Goal: Use online tool/utility: Utilize a website feature to perform a specific function

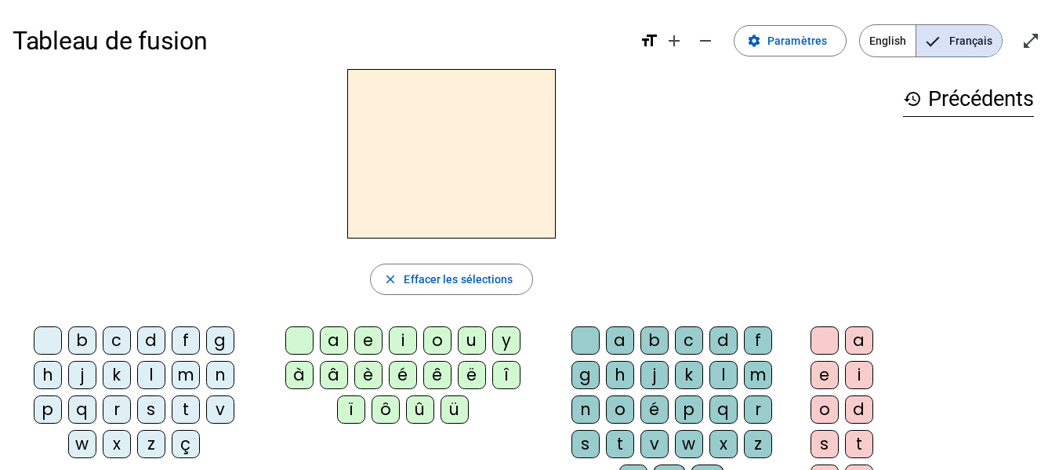
click at [158, 349] on div "d" at bounding box center [151, 340] width 28 height 28
click at [467, 346] on div "u" at bounding box center [472, 340] width 28 height 28
click at [688, 339] on div "c" at bounding box center [689, 340] width 28 height 28
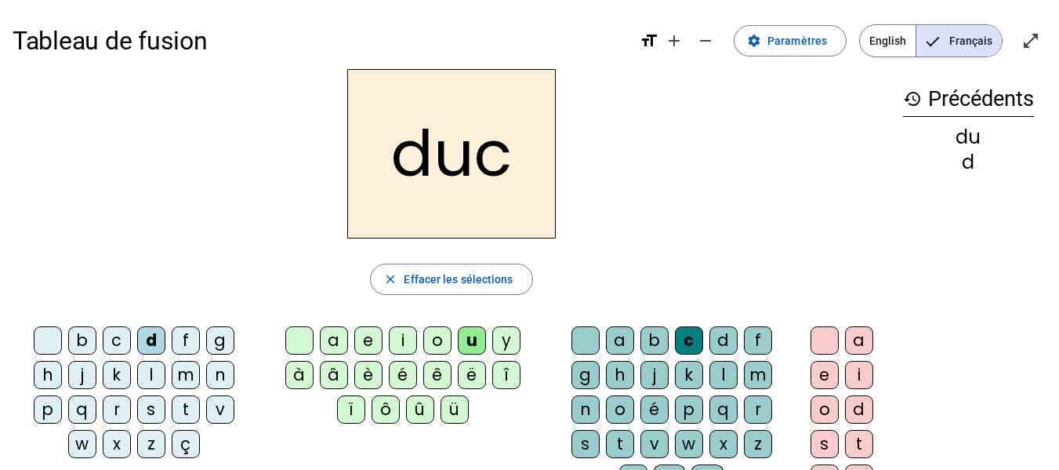
click at [579, 338] on div at bounding box center [586, 340] width 28 height 28
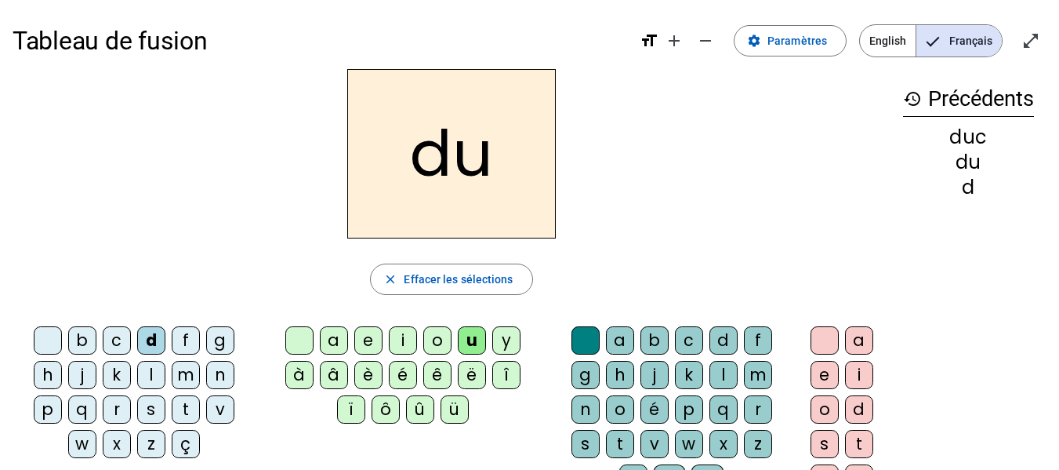
click at [365, 343] on div "e" at bounding box center [368, 340] width 28 height 28
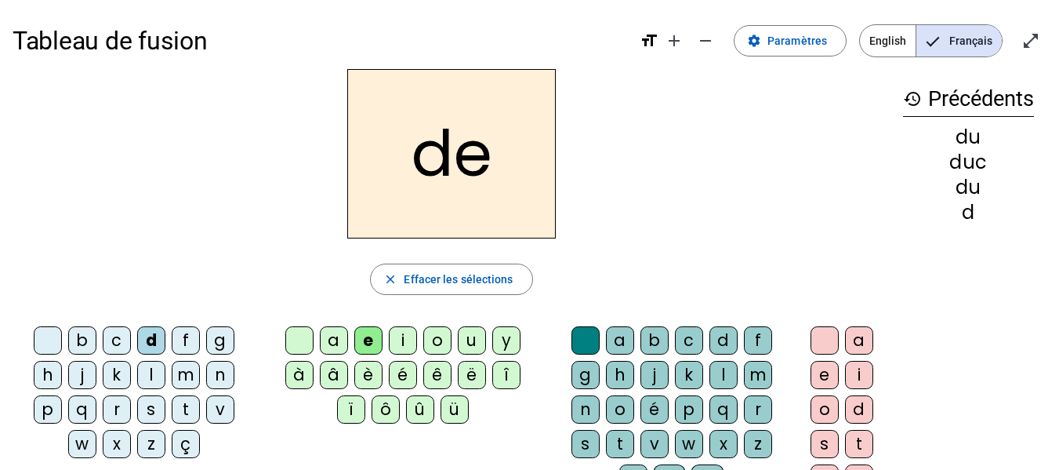
click at [78, 377] on div "j" at bounding box center [82, 375] width 28 height 28
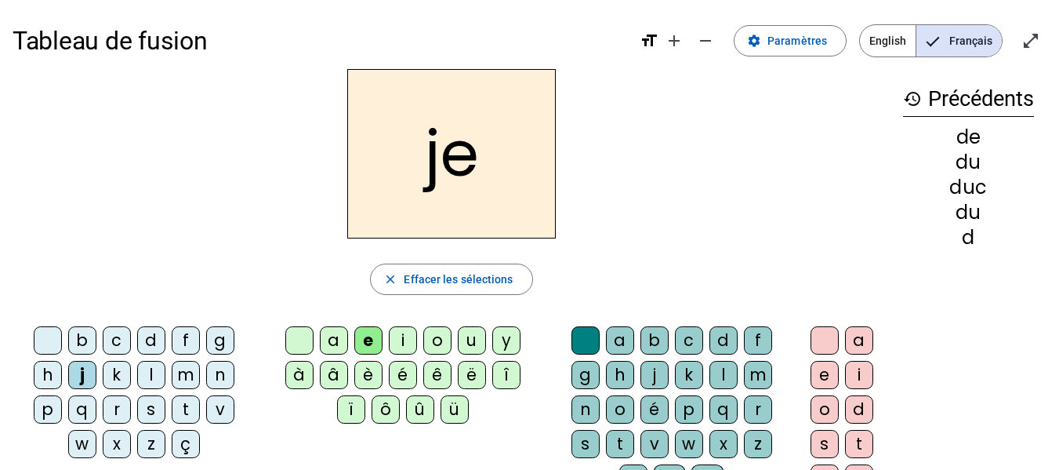
click at [191, 408] on div "t" at bounding box center [186, 409] width 28 height 28
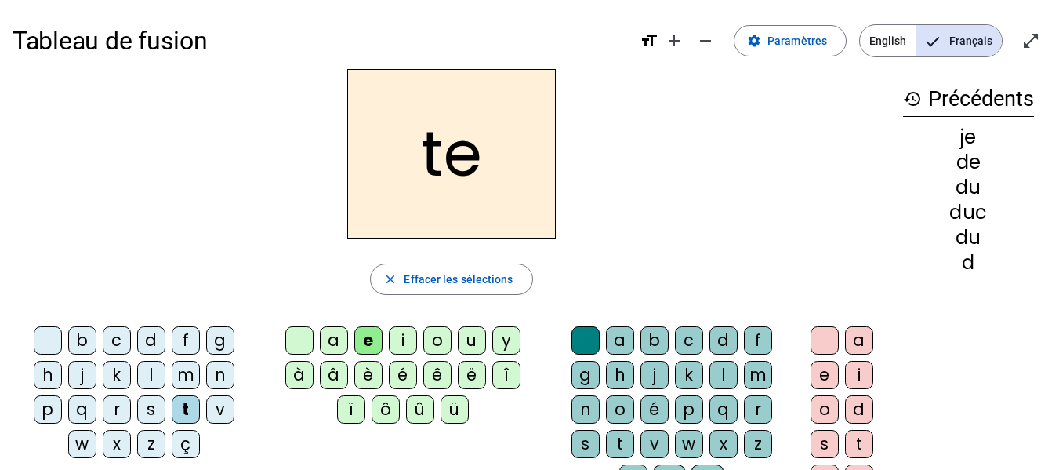
click at [179, 376] on div "m" at bounding box center [186, 375] width 28 height 28
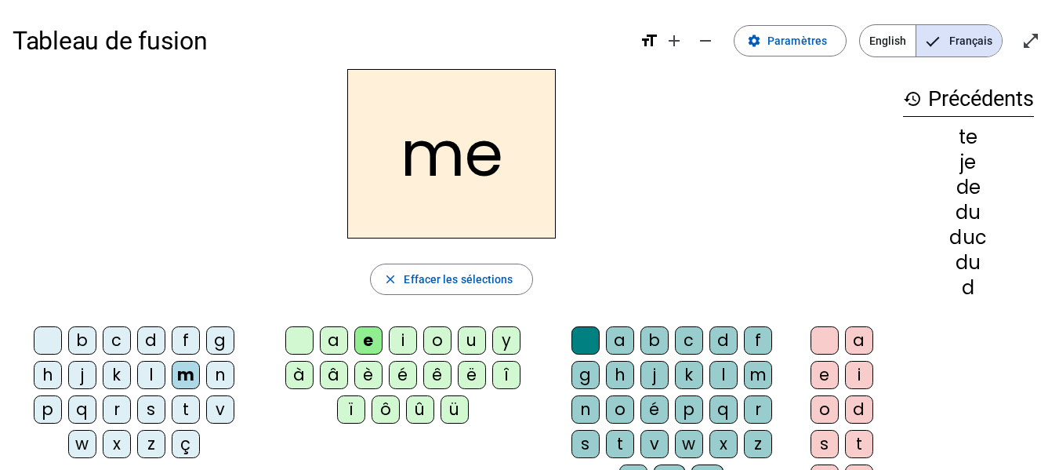
click at [152, 379] on div "l" at bounding box center [151, 375] width 28 height 28
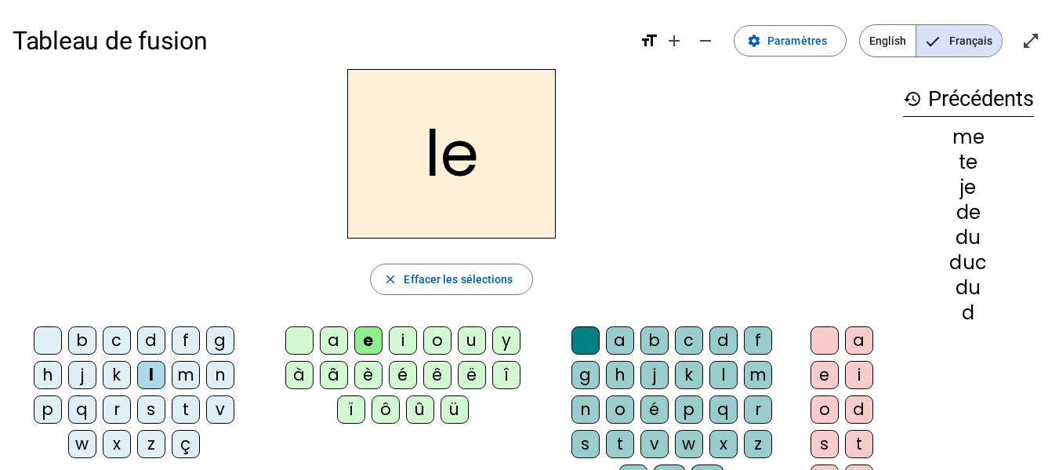
click at [328, 342] on div "a" at bounding box center [334, 340] width 28 height 28
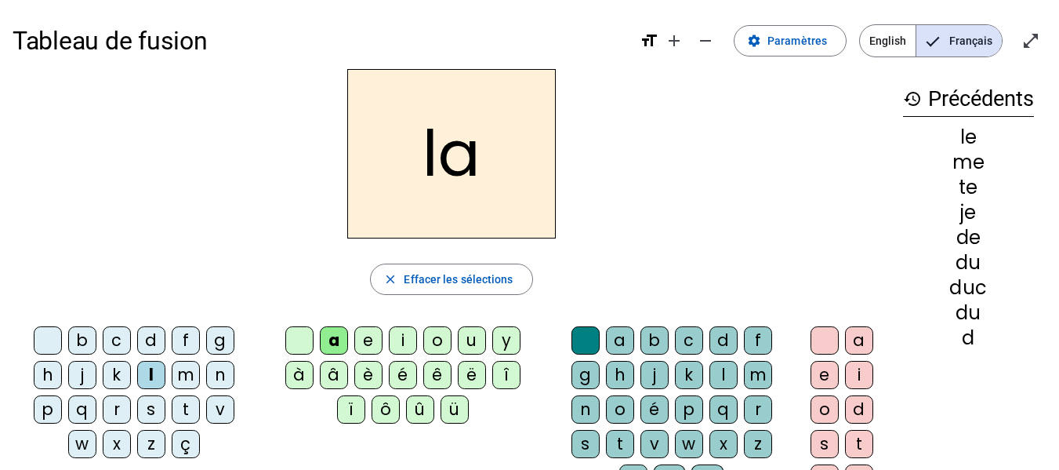
click at [693, 343] on div "c" at bounding box center [689, 340] width 28 height 28
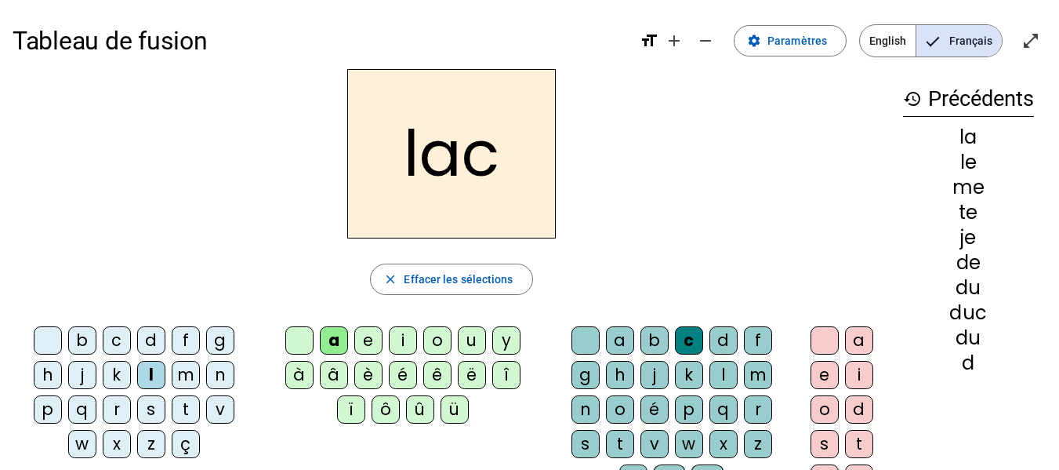
click at [192, 416] on div "t" at bounding box center [186, 409] width 28 height 28
